Goal: Task Accomplishment & Management: Complete application form

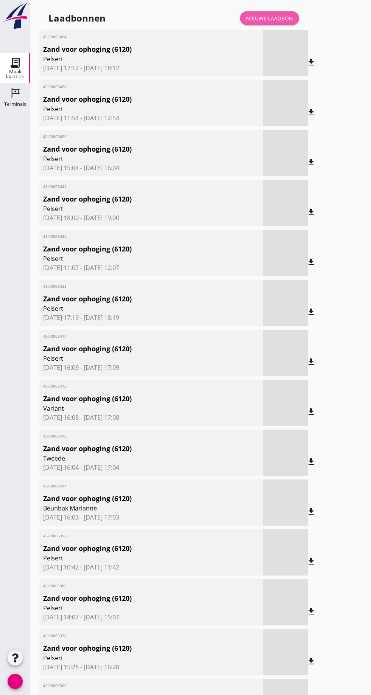
click at [283, 16] on font "Nieuwe laadbon" at bounding box center [269, 18] width 47 height 7
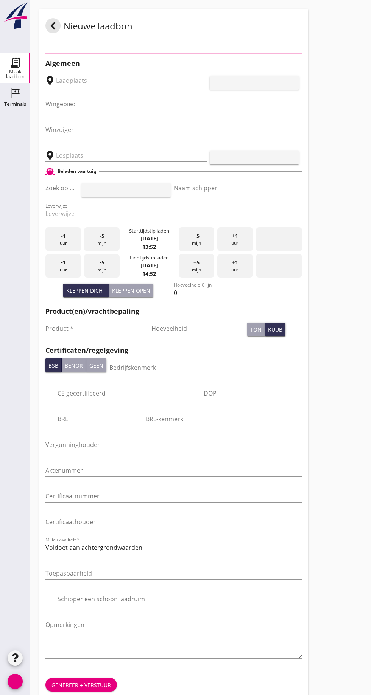
click at [257, 54] on div "Algemeen pijl_drop_down toevoegen Wingebied pijl_drop_down Winzuiger pijl_drop_…" at bounding box center [173, 359] width 257 height 613
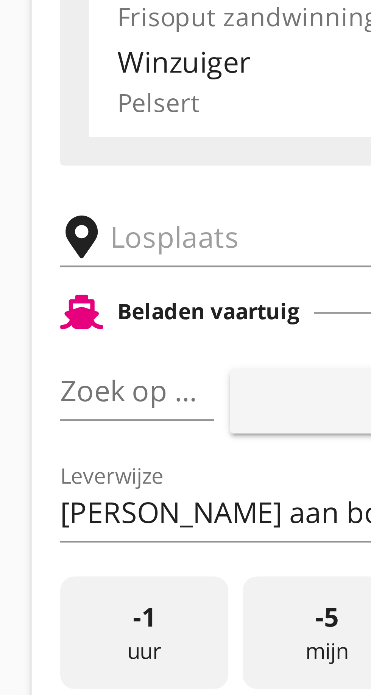
click at [68, 132] on input "text" at bounding box center [120, 131] width 129 height 12
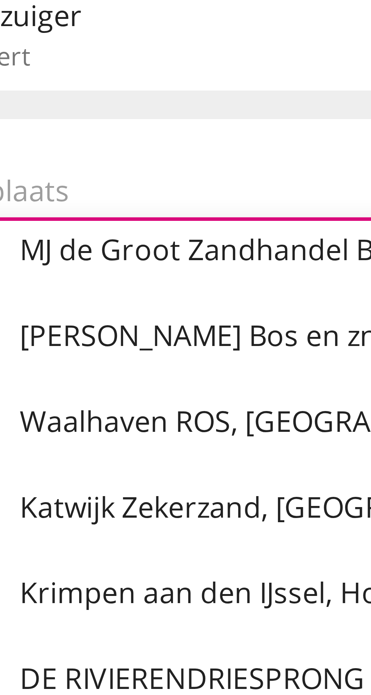
scroll to position [23, 0]
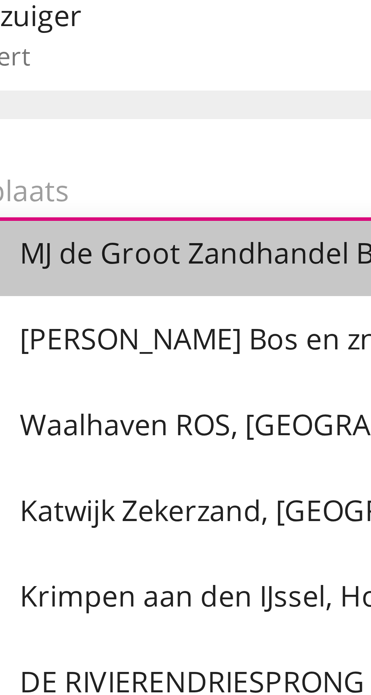
click at [114, 142] on font "MJ de Groot Zandhandel BV - [GEOGRAPHIC_DATA], [GEOGRAPHIC_DATA]" at bounding box center [176, 144] width 207 height 8
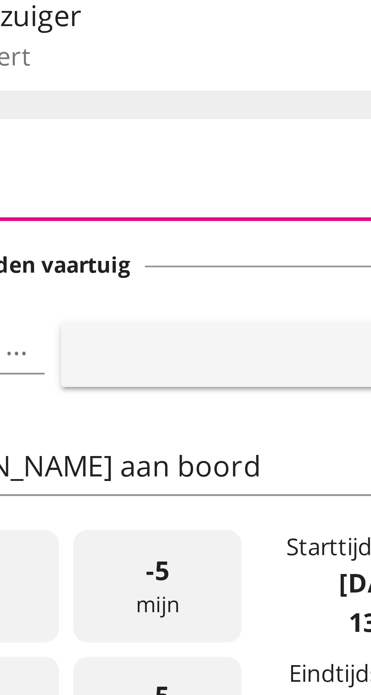
type input "[PERSON_NAME] Zandhandel B.V. - Spaansepolder, [GEOGRAPHIC_DATA]"
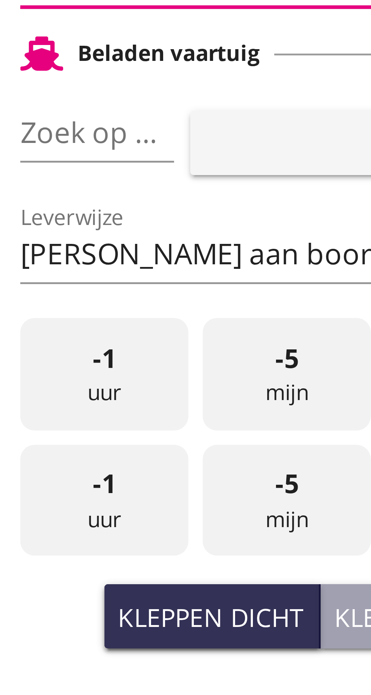
click at [60, 164] on font "pijl_drop_down" at bounding box center [73, 163] width 127 height 9
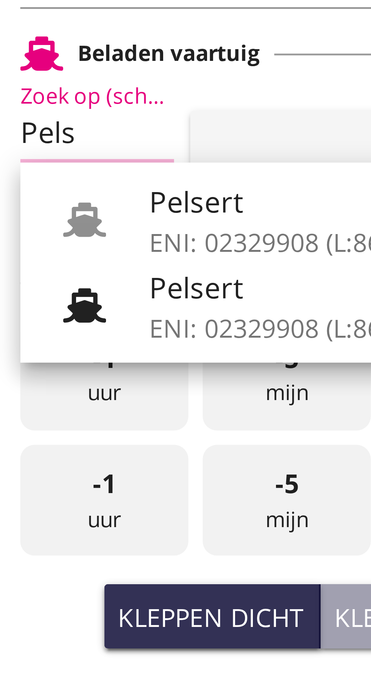
scroll to position [0, 3]
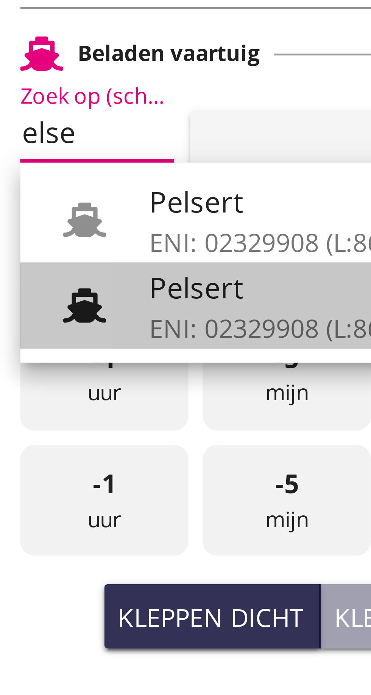
click at [90, 197] on font "Pelsert" at bounding box center [83, 197] width 20 height 8
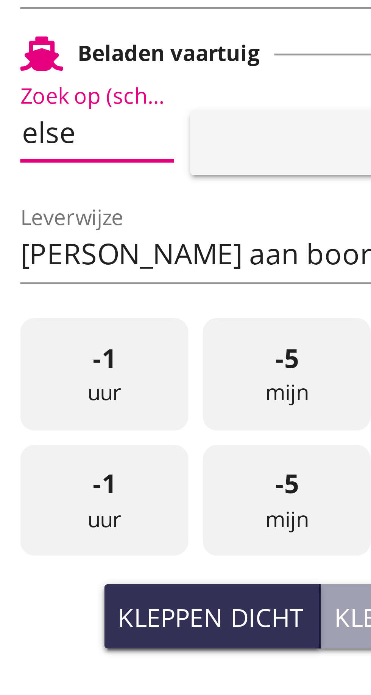
type input "Pelsert"
type input "[PERSON_NAME]"
type input "1087"
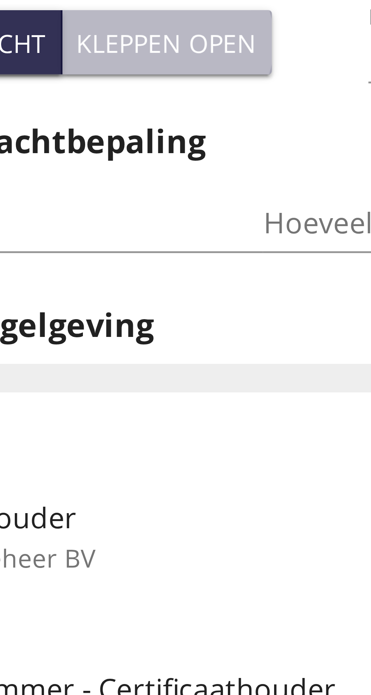
type input "Pelsert"
click at [135, 268] on font "Kleppen open" at bounding box center [131, 266] width 38 height 7
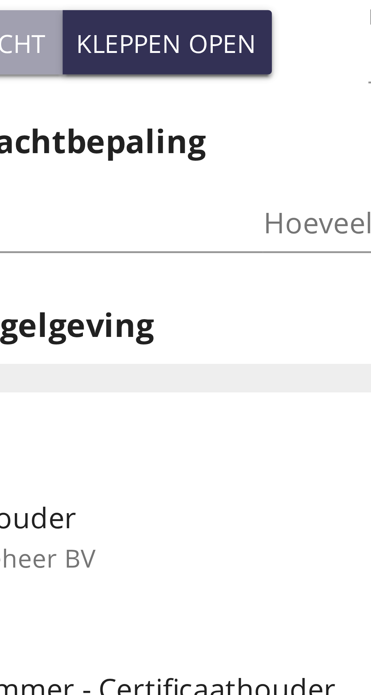
type input "725"
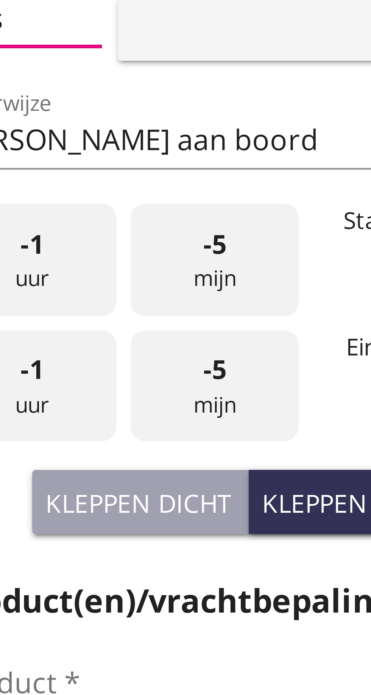
scroll to position [0, 8]
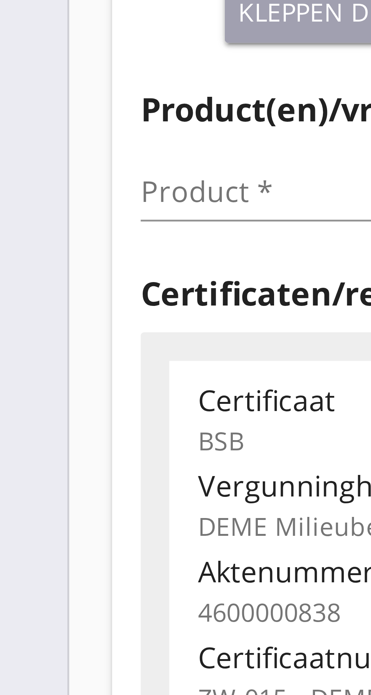
click at [56, 305] on input "Product *" at bounding box center [92, 305] width 95 height 12
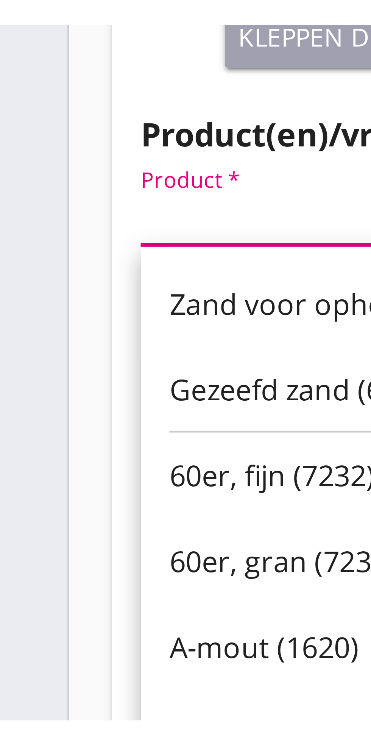
scroll to position [0, 0]
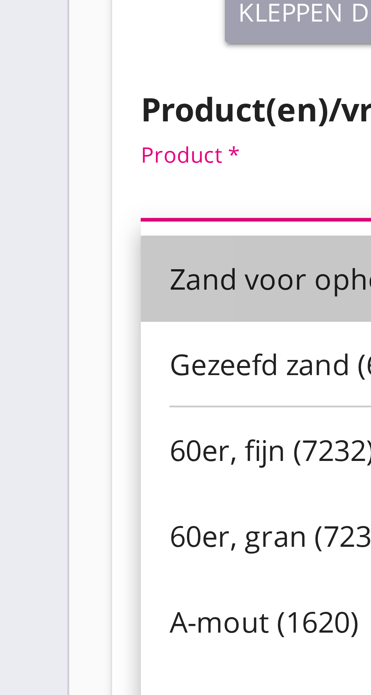
click at [72, 321] on font "Zand voor ophoging (6120)" at bounding box center [89, 323] width 77 height 8
type input "Zand voor ophoging (6120)"
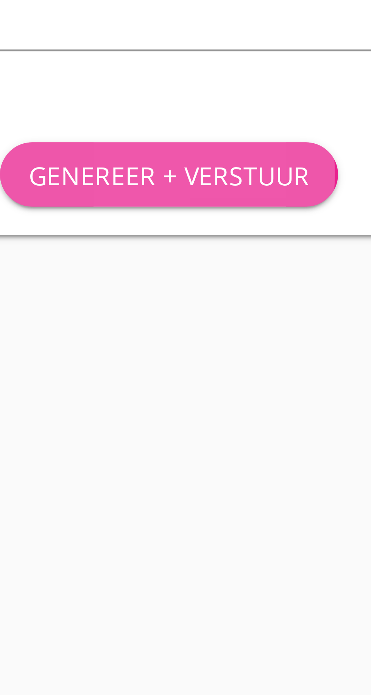
click at [85, 516] on font "Genereer + verstuur" at bounding box center [80, 518] width 59 height 7
